Goal: Information Seeking & Learning: Learn about a topic

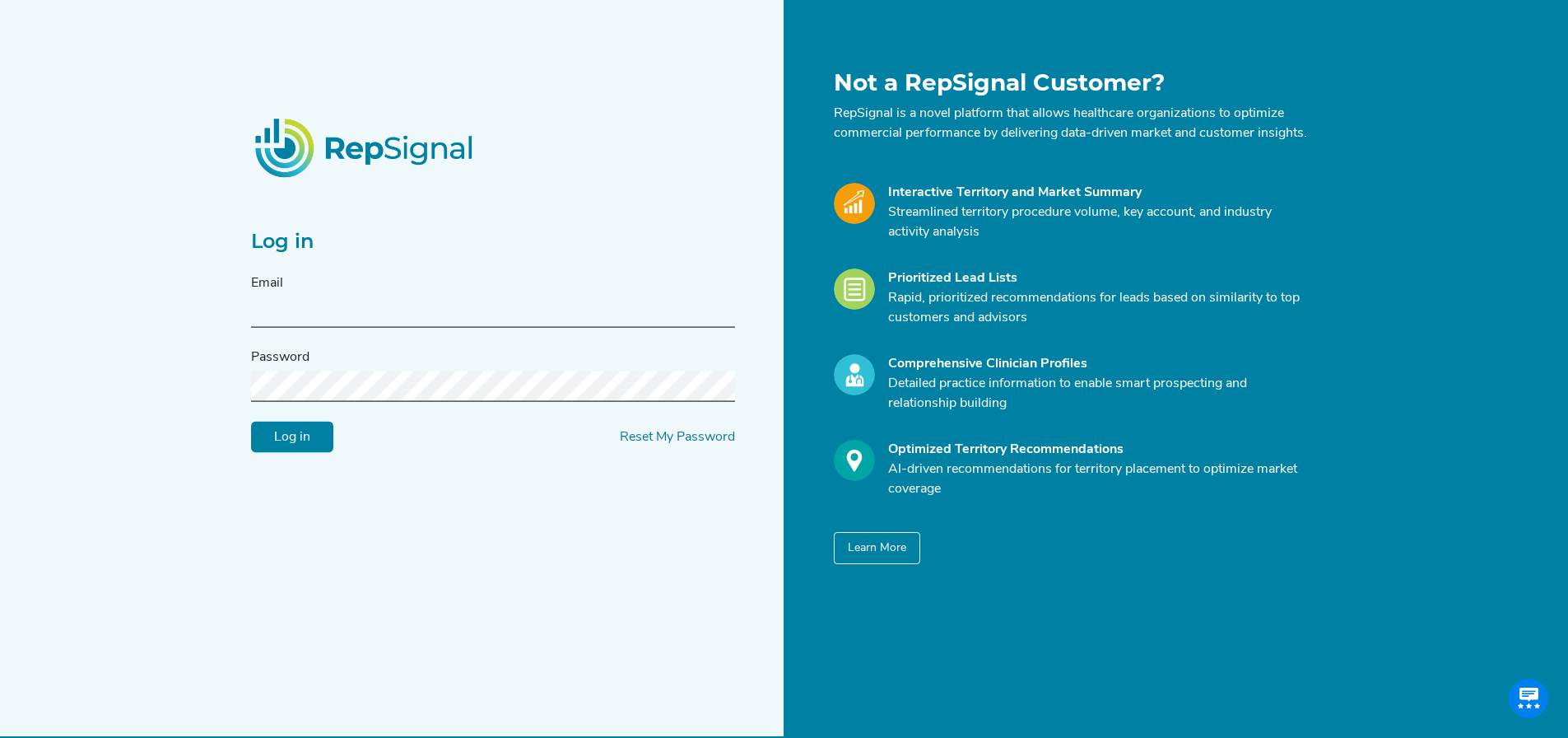
type input "[PERSON_NAME][EMAIL_ADDRESS][DOMAIN_NAME]"
click at [299, 453] on input "Log in" at bounding box center [293, 437] width 82 height 32
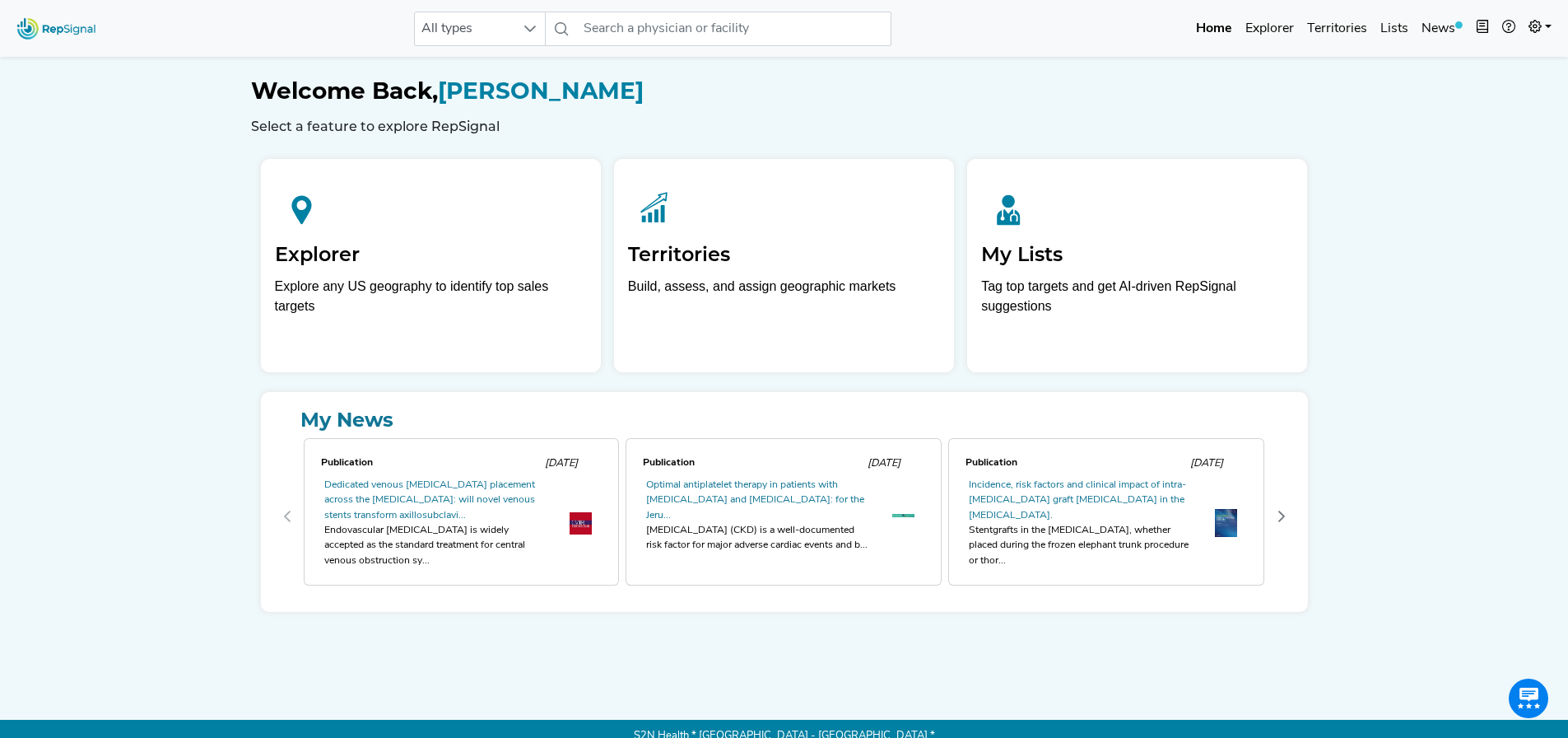
click at [289, 447] on div "Publication [DATE] Dedicated venous [MEDICAL_DATA] placement across the [MEDICA…" at bounding box center [784, 516] width 1021 height 164
click at [1332, 25] on span "BETA" at bounding box center [1347, 28] width 38 height 17
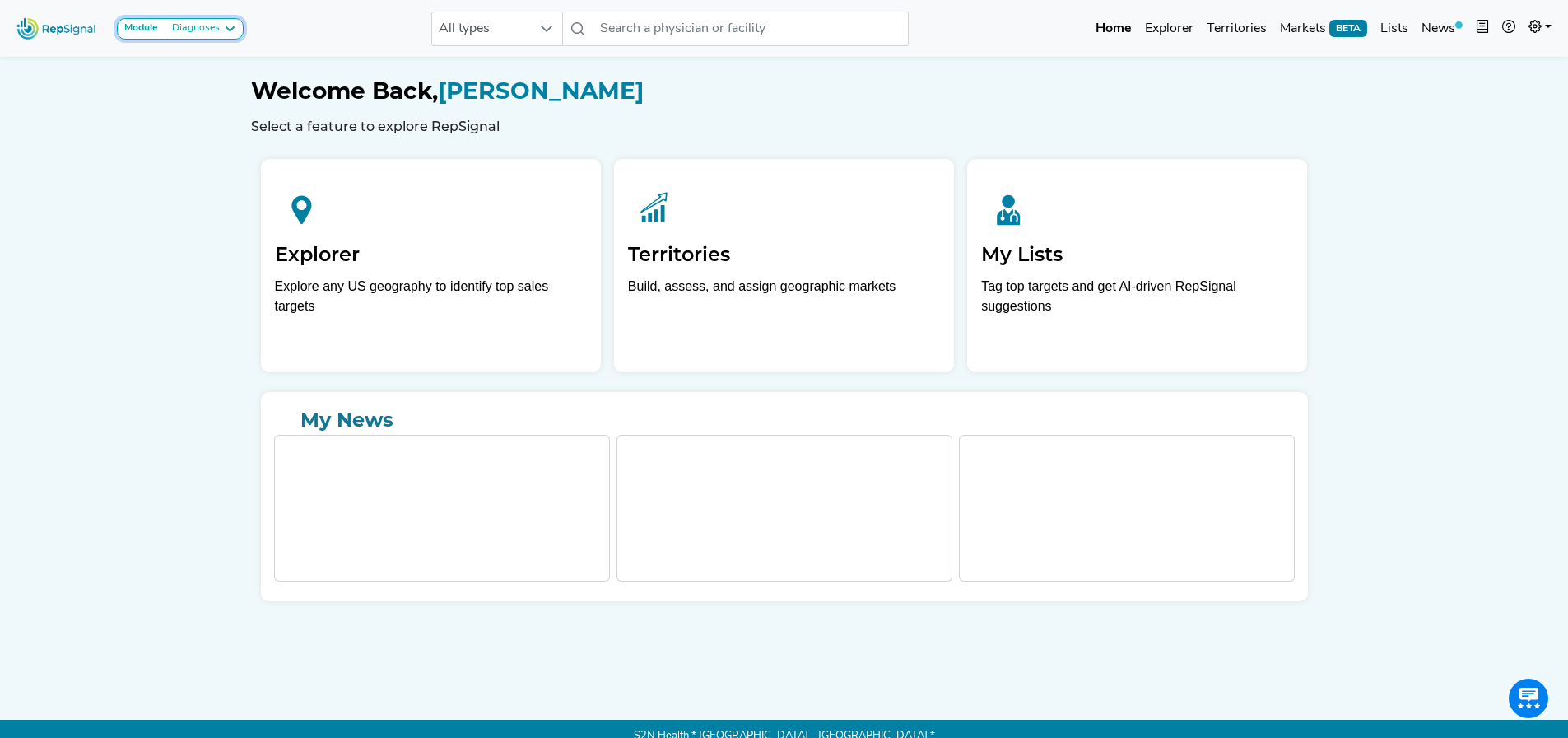
click at [228, 33] on icon at bounding box center [230, 28] width 13 height 13
click at [222, 28] on div "Module Diagnoses" at bounding box center [180, 28] width 112 height 13
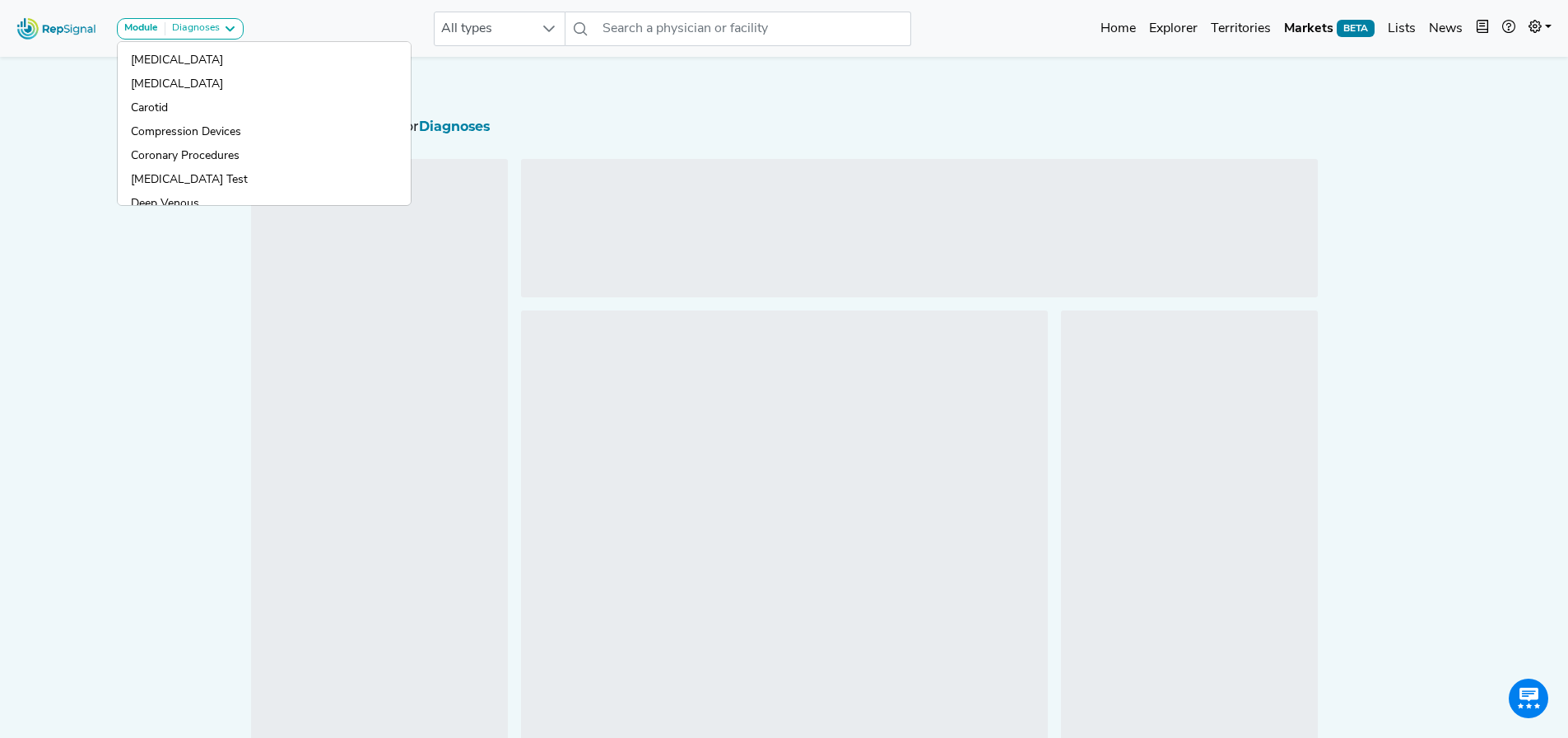
click at [222, 96] on link "[MEDICAL_DATA]" at bounding box center [264, 108] width 293 height 24
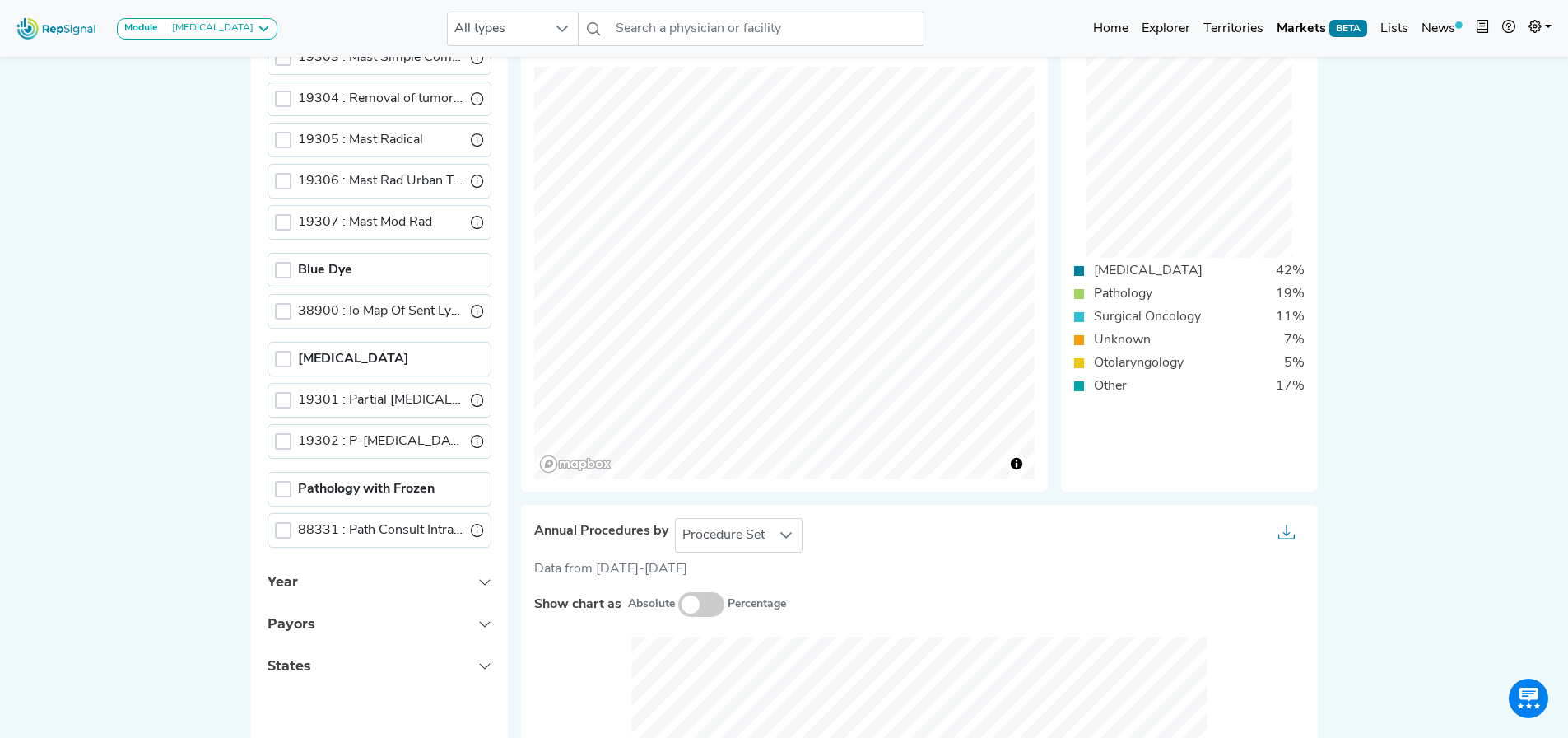
scroll to position [330, 0]
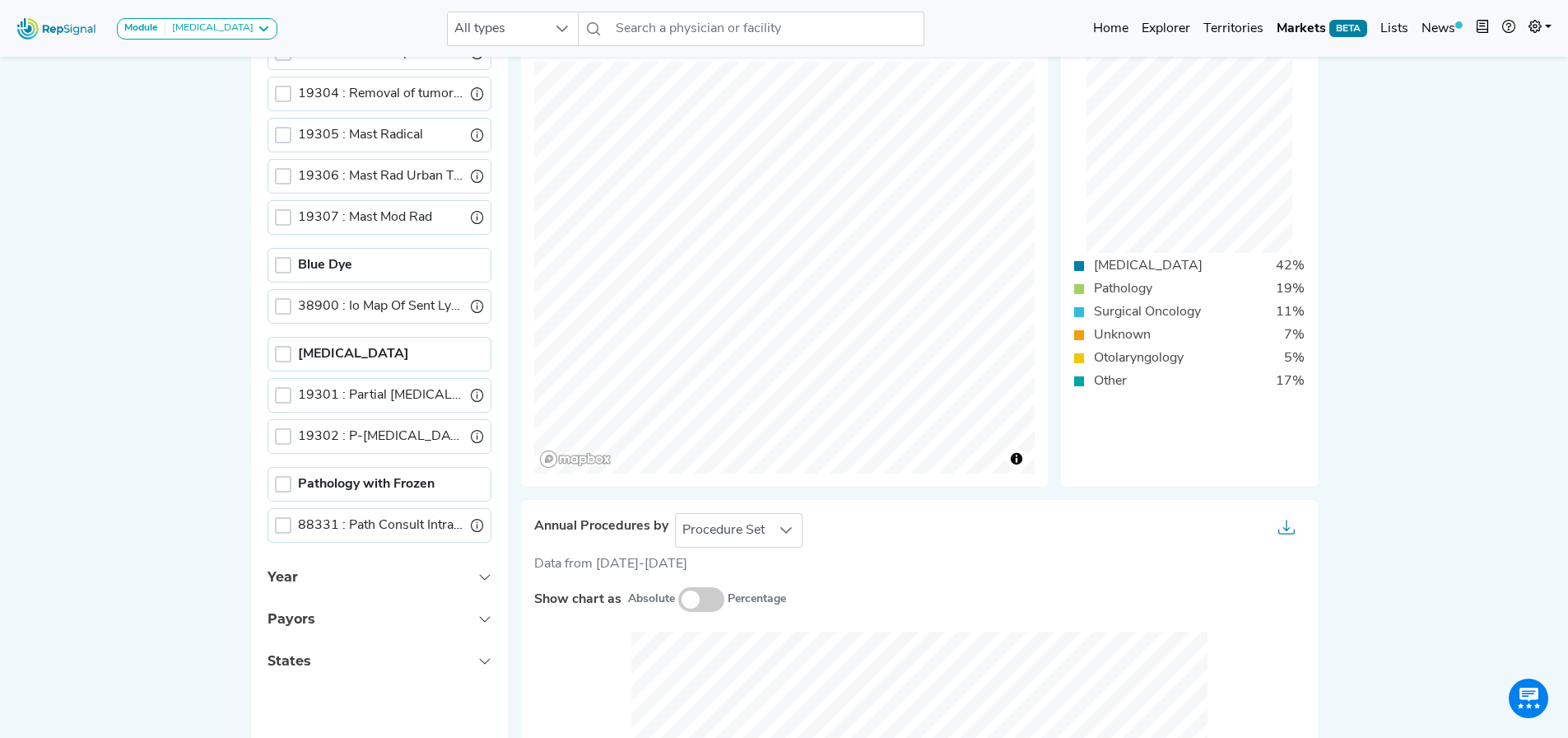
click at [279, 472] on div "Pathology with Frozen" at bounding box center [379, 484] width 224 height 34
click at [279, 481] on div at bounding box center [283, 484] width 17 height 17
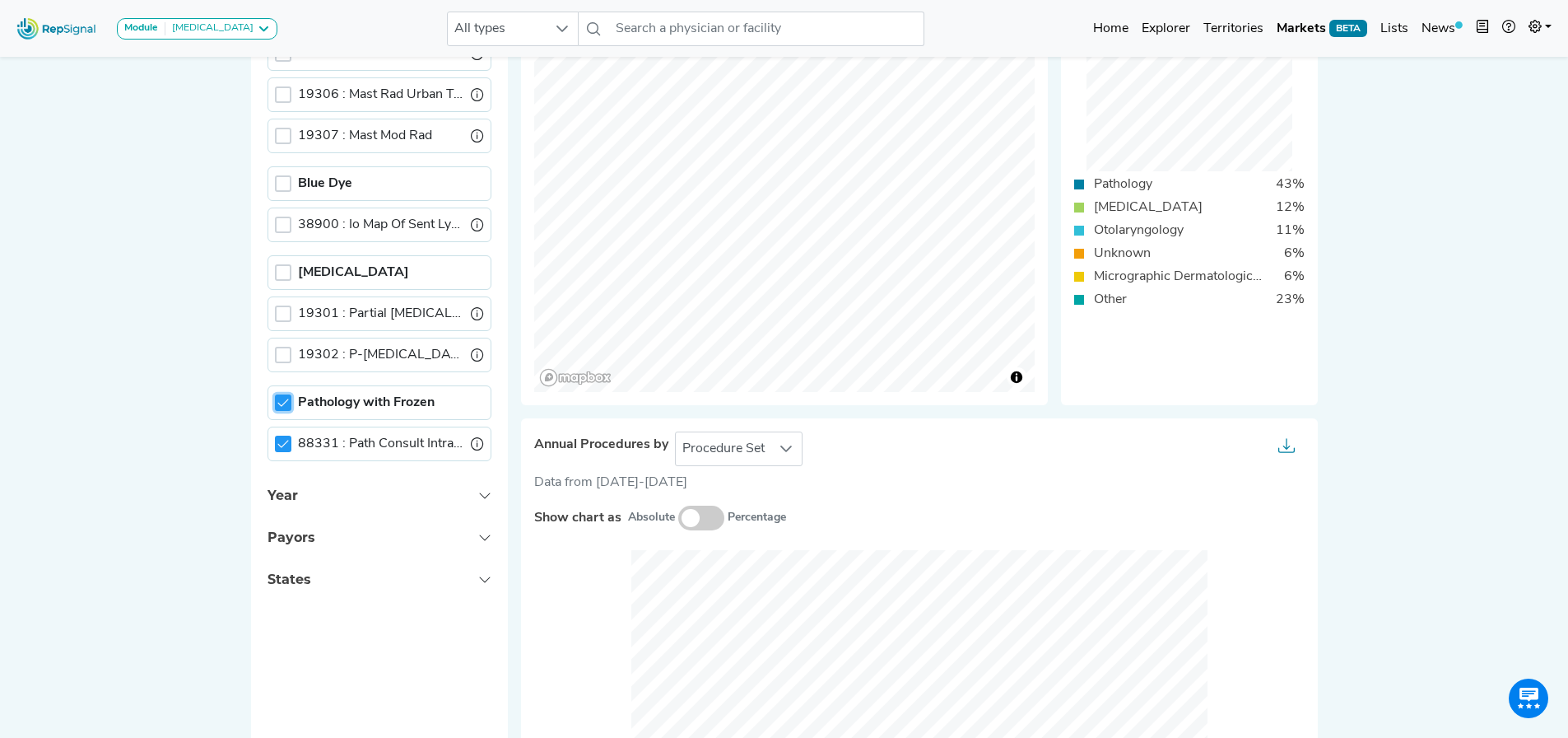
scroll to position [412, 0]
click at [788, 442] on icon at bounding box center [786, 448] width 13 height 13
click at [727, 537] on ul "Procedure Set Setting Of Care" at bounding box center [738, 505] width 129 height 79
click at [725, 527] on li "Setting Of Care" at bounding box center [738, 522] width 129 height 33
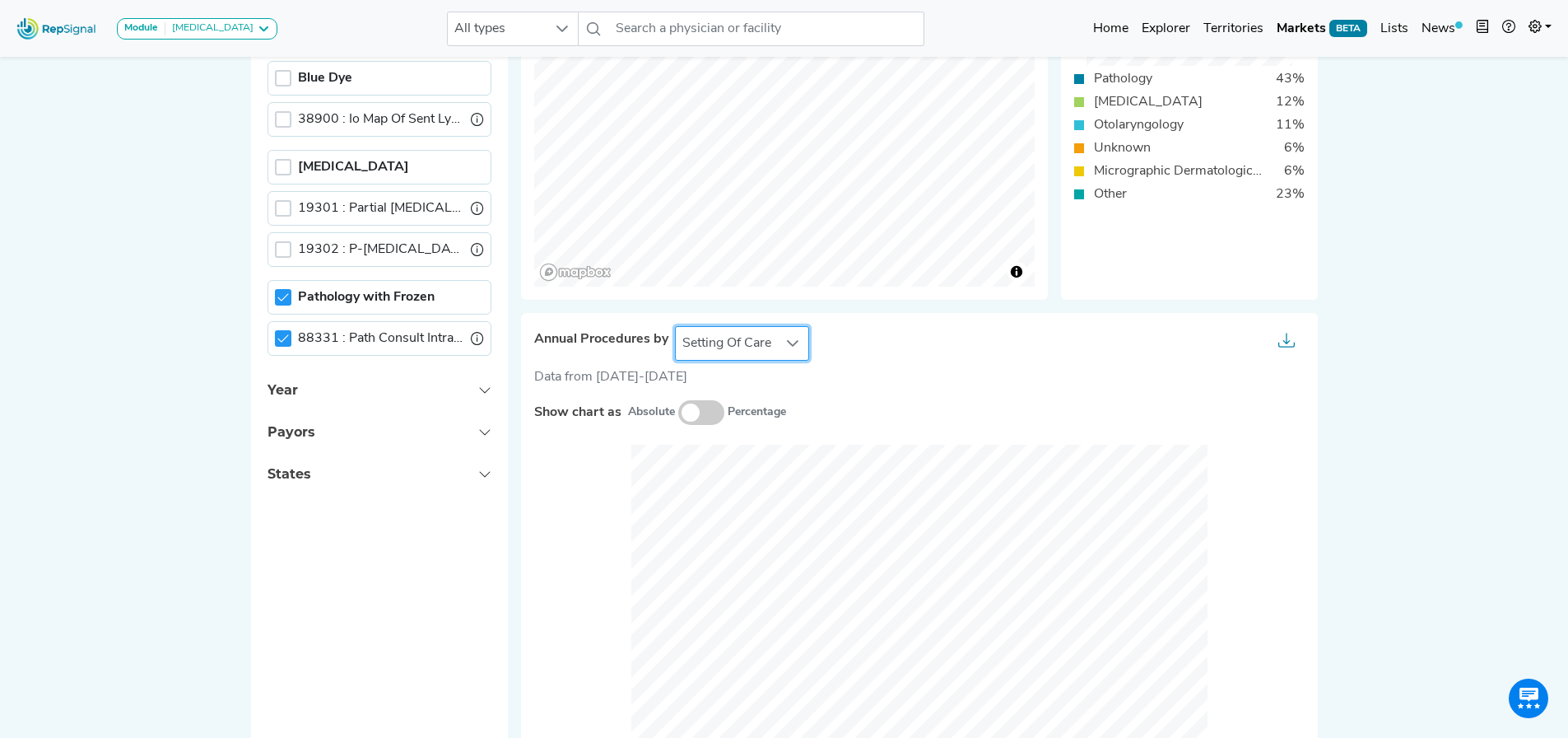
scroll to position [659, 12]
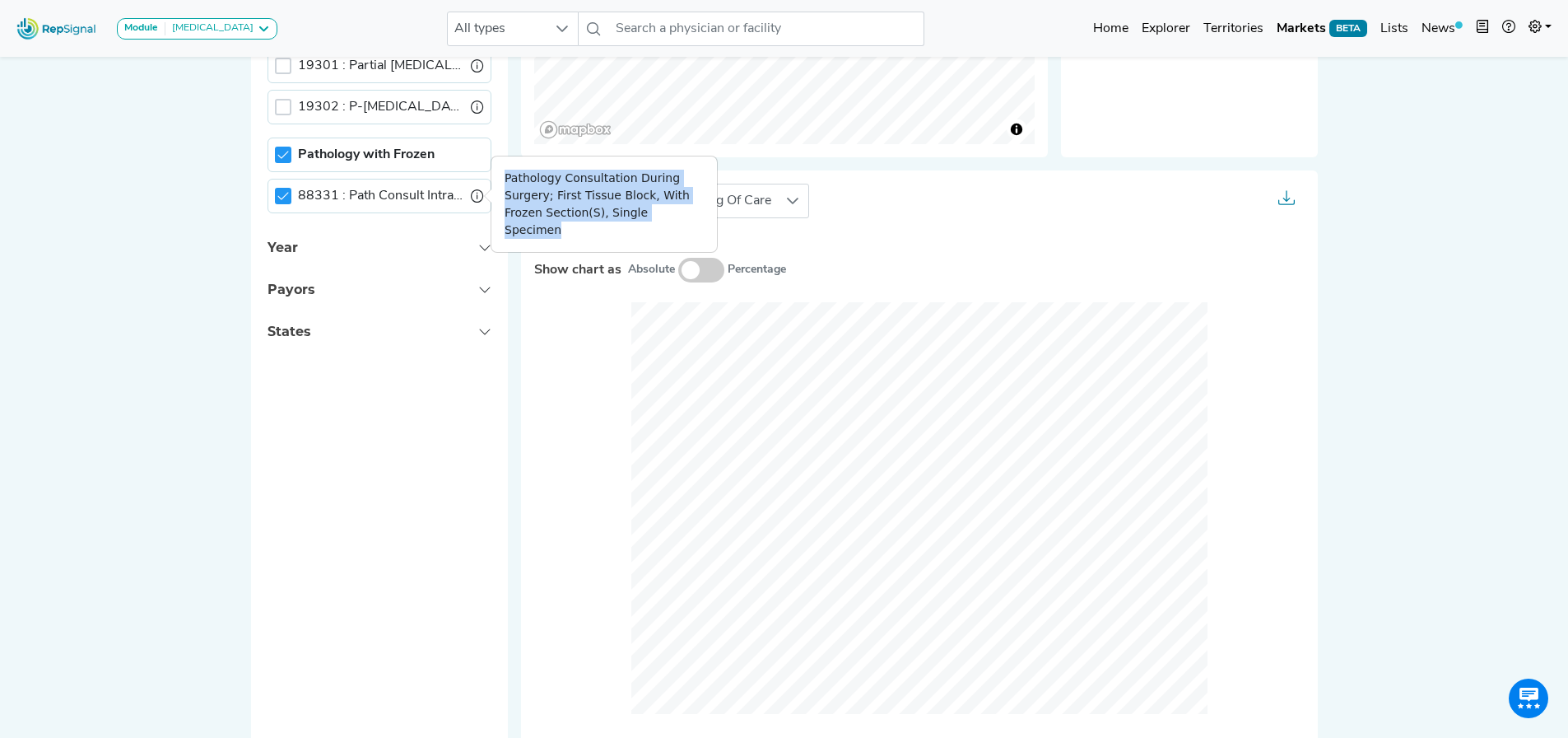
drag, startPoint x: 492, startPoint y: 177, endPoint x: 646, endPoint y: 210, distance: 157.5
click at [646, 210] on div "Pathology Consultation During Surgery; First Tissue Block, With Frozen Section(…" at bounding box center [604, 203] width 225 height 96
copy div "Pathology Consultation During Surgery; First Tissue Block, With Frozen Section(…"
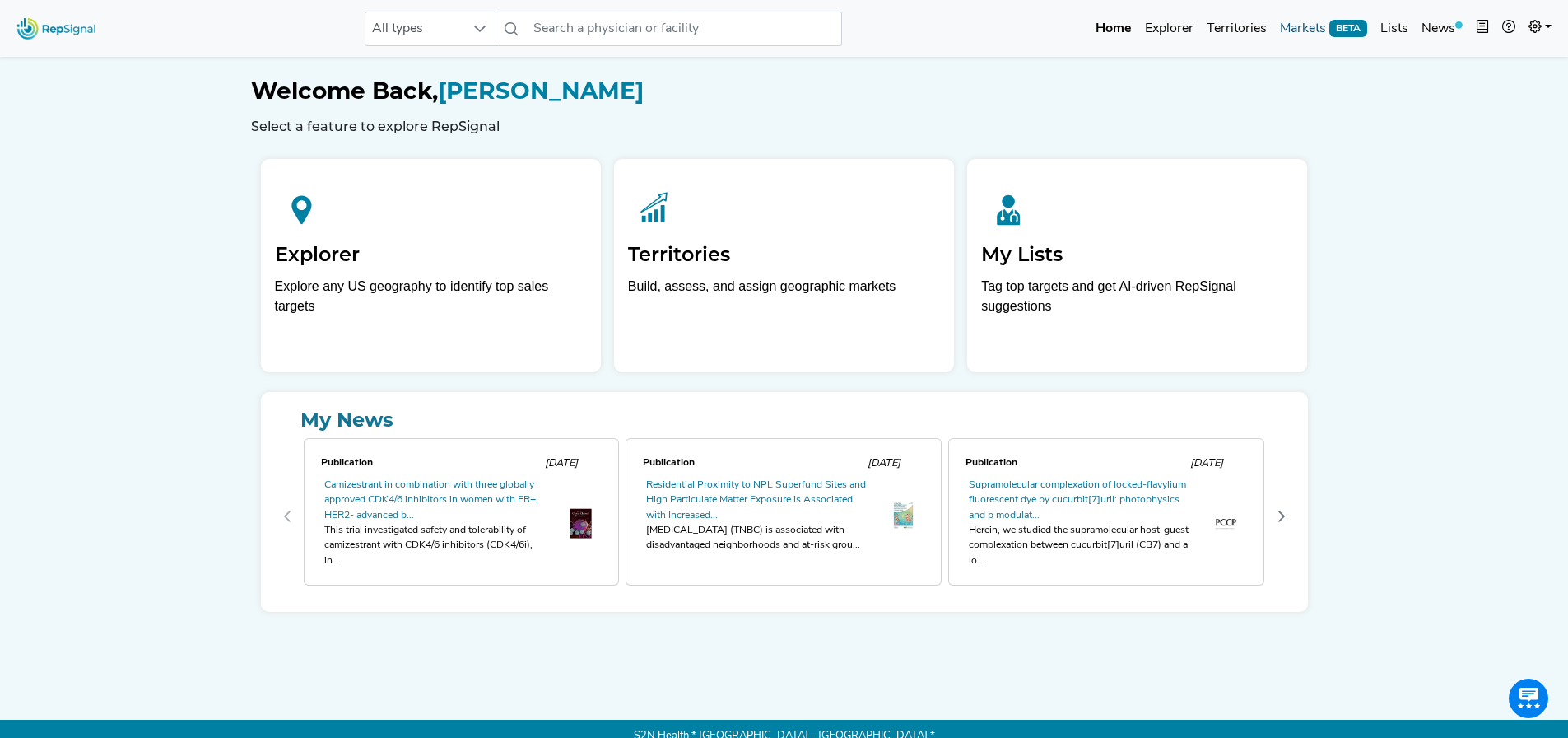
click at [1301, 34] on link "Markets BETA" at bounding box center [1323, 29] width 101 height 33
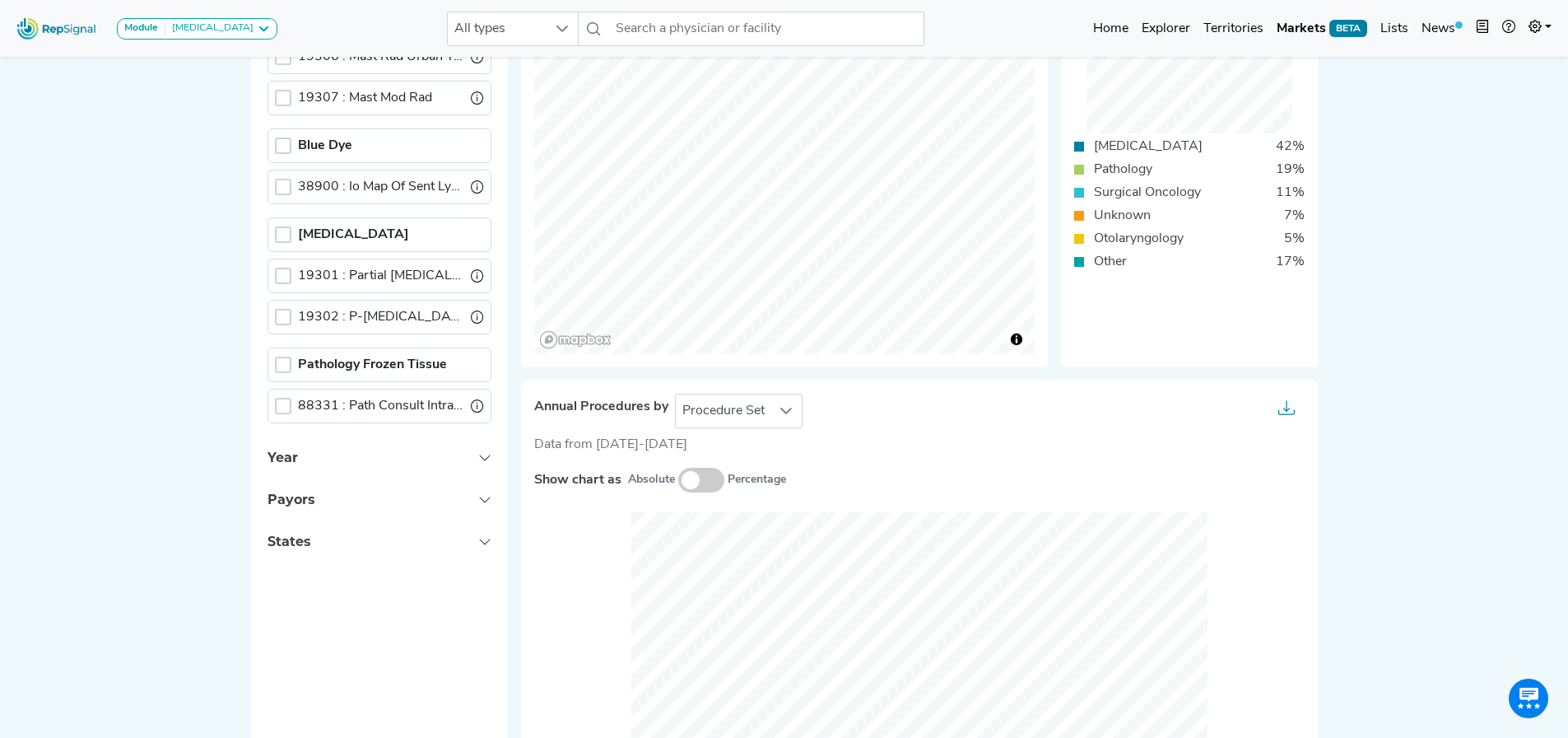
scroll to position [412, 0]
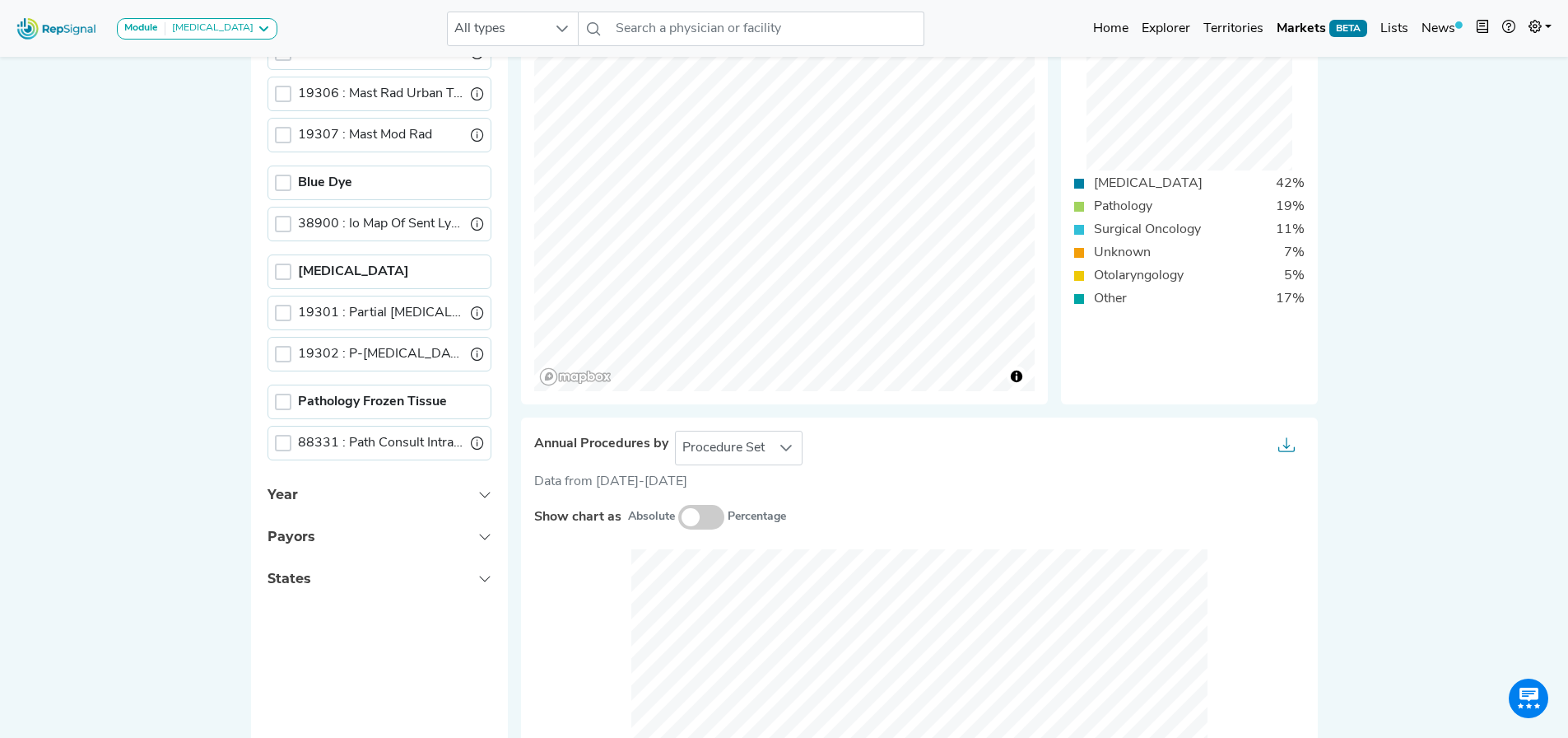
drag, startPoint x: 279, startPoint y: 401, endPoint x: 180, endPoint y: 368, distance: 104.4
click at [279, 401] on div at bounding box center [283, 401] width 17 height 17
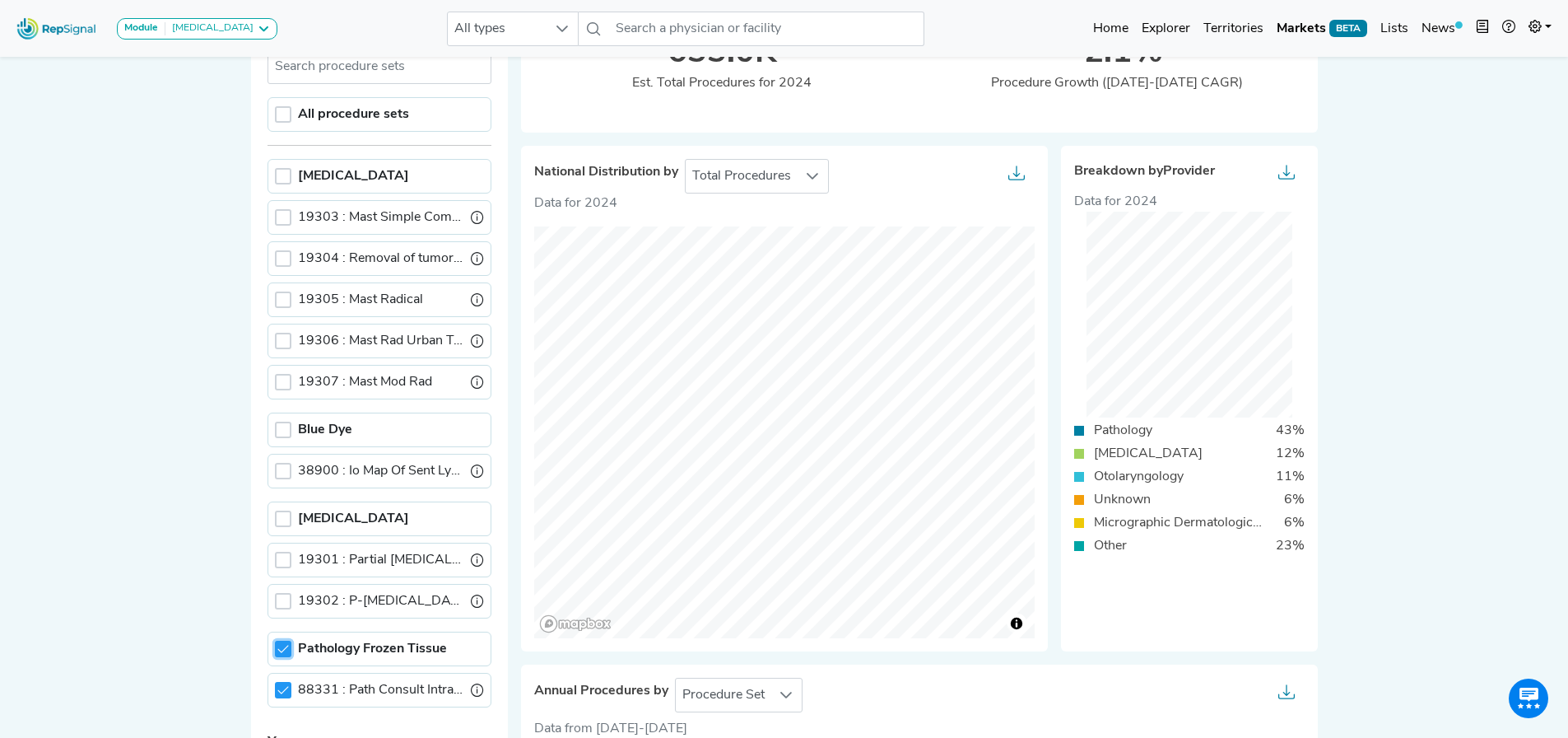
scroll to position [8, 6]
